Goal: Navigation & Orientation: Find specific page/section

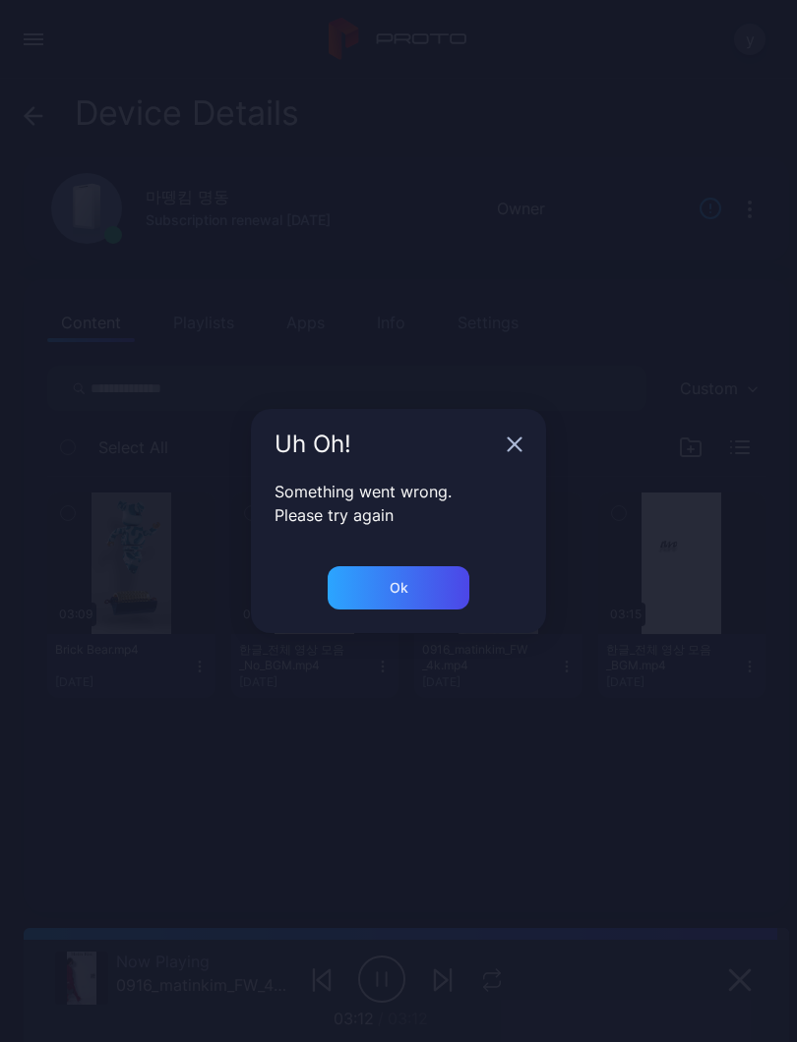
click at [517, 440] on icon "button" at bounding box center [514, 445] width 16 height 16
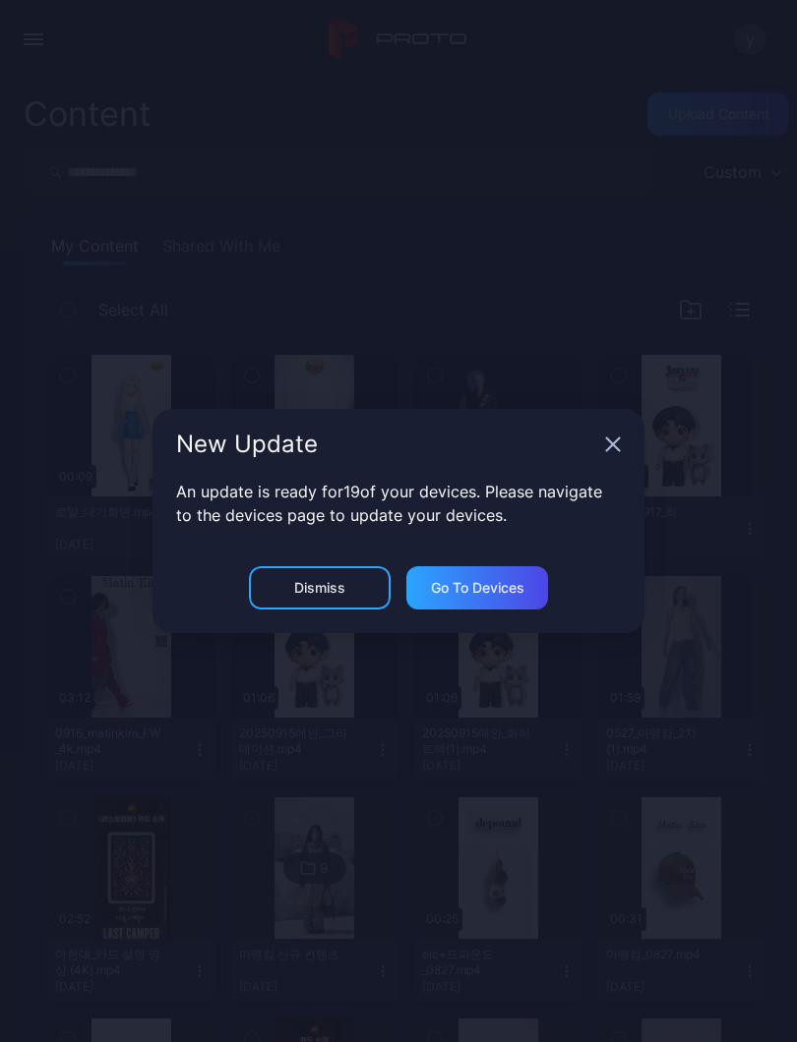
click at [617, 439] on icon "button" at bounding box center [613, 445] width 16 height 16
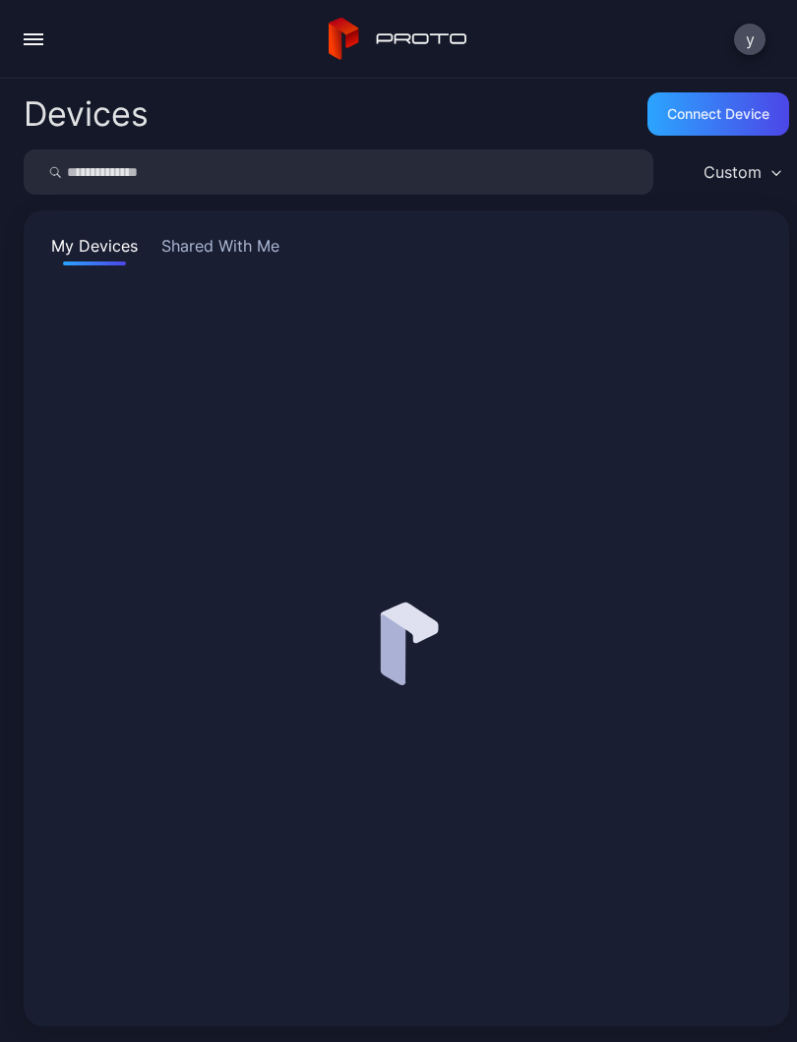
click at [44, 48] on button "button" at bounding box center [33, 39] width 39 height 39
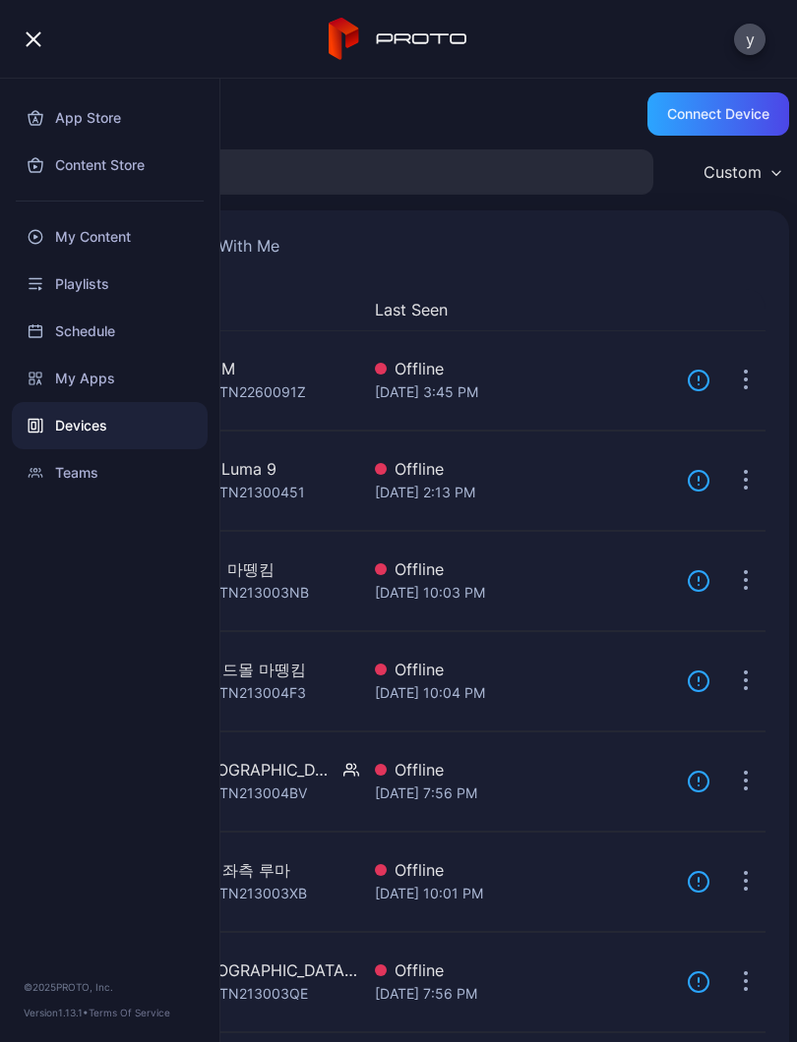
click at [523, 253] on div "My Devices Shared With Me" at bounding box center [406, 249] width 718 height 31
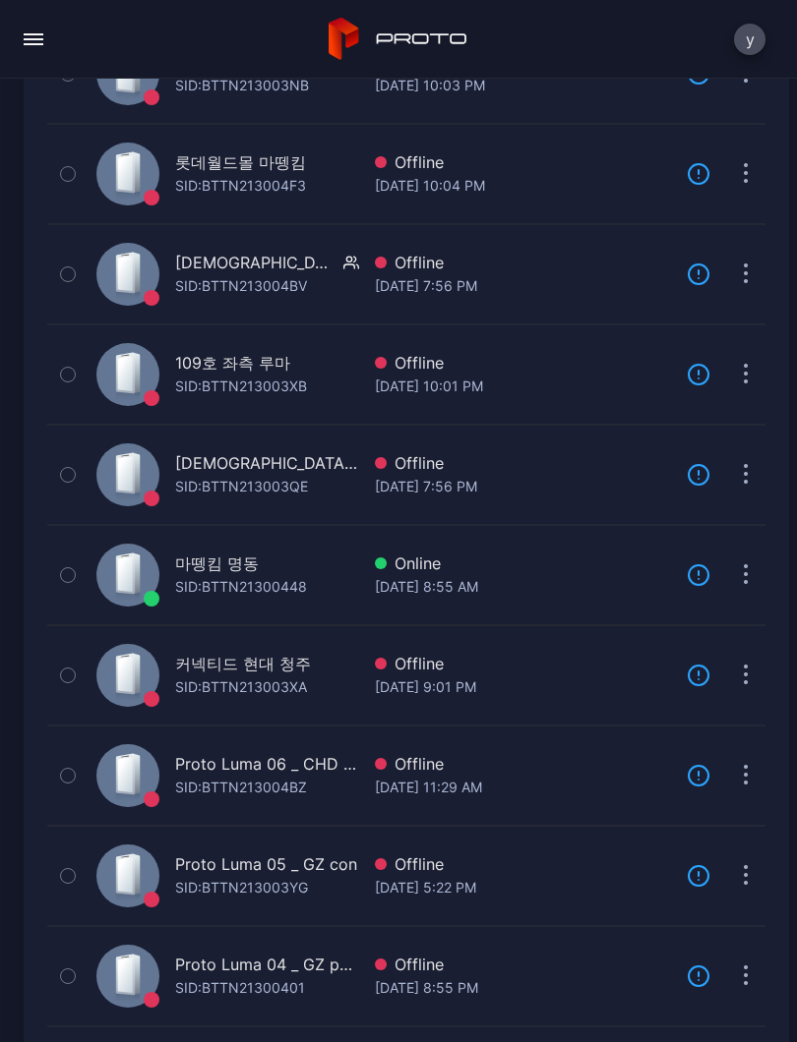
scroll to position [513, 0]
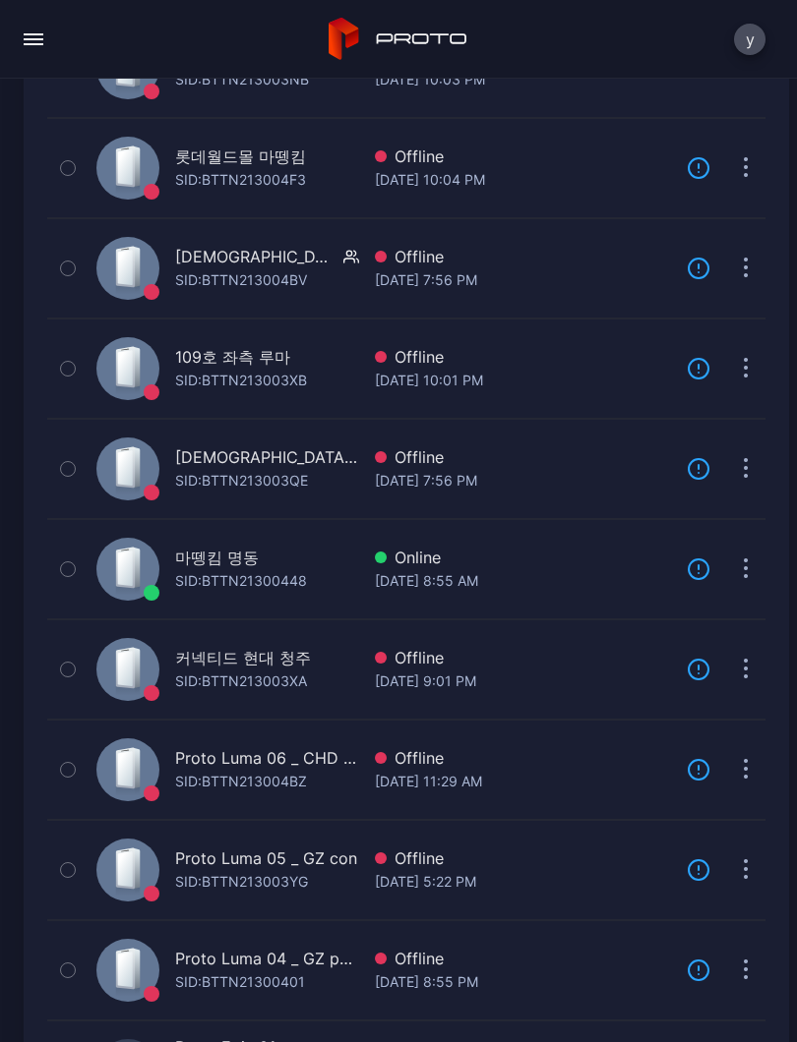
click at [473, 572] on div "[DATE] 8:55 AM" at bounding box center [523, 581] width 296 height 24
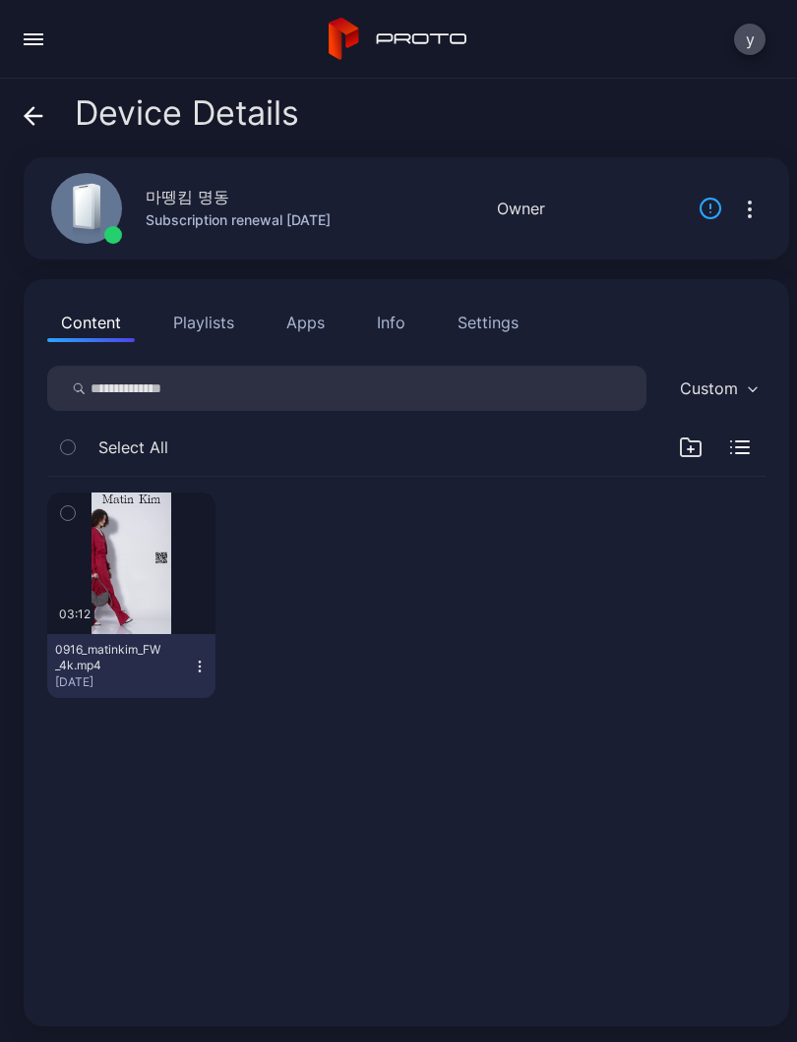
click at [0, 0] on div "button" at bounding box center [0, 0] width 0 height 0
